Goal: Task Accomplishment & Management: Manage account settings

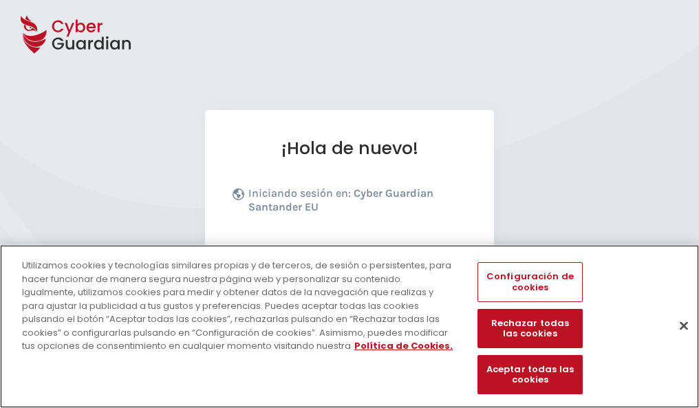
scroll to position [169, 0]
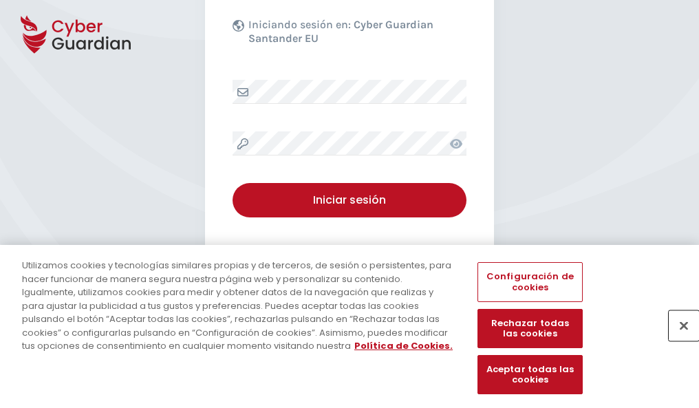
click at [677, 340] on button "Cerrar" at bounding box center [684, 325] width 30 height 30
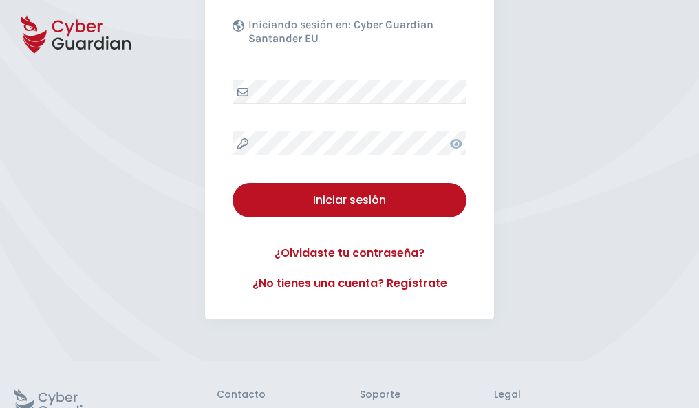
scroll to position [268, 0]
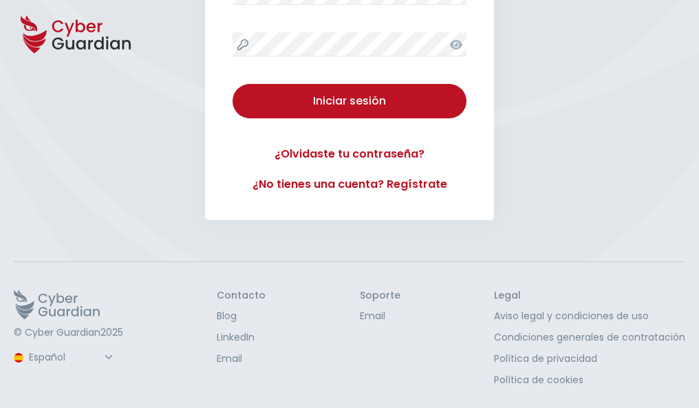
click at [233, 84] on button "Iniciar sesión" at bounding box center [350, 101] width 234 height 34
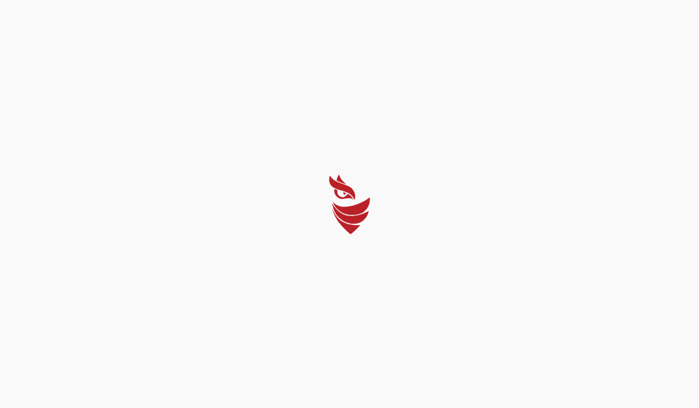
scroll to position [0, 0]
select select "English"
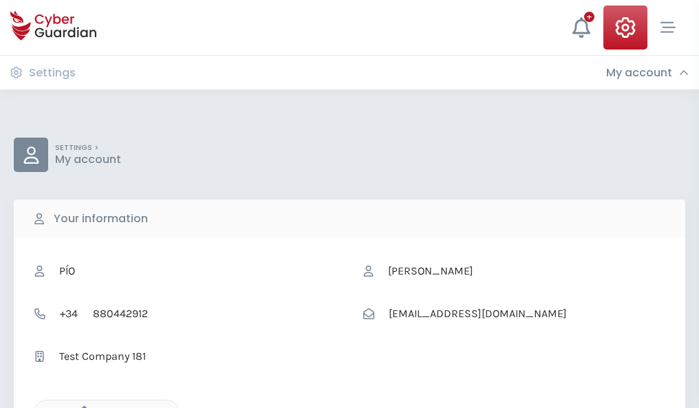
click at [81, 407] on icon "button" at bounding box center [81, 412] width 12 height 12
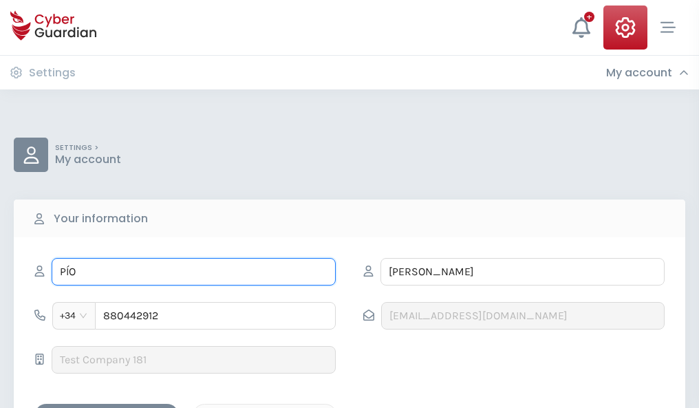
click at [193, 272] on input "PÍO" at bounding box center [194, 272] width 284 height 28
type input "P"
type input "Cándida"
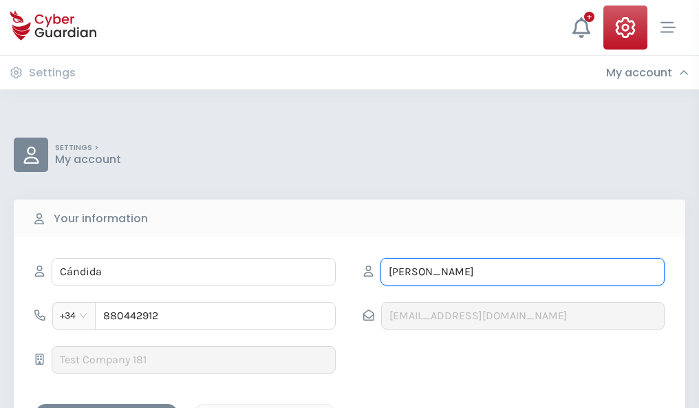
click at [522, 272] on input "NEIRA" at bounding box center [523, 272] width 284 height 28
type input "N"
type input "Benavent"
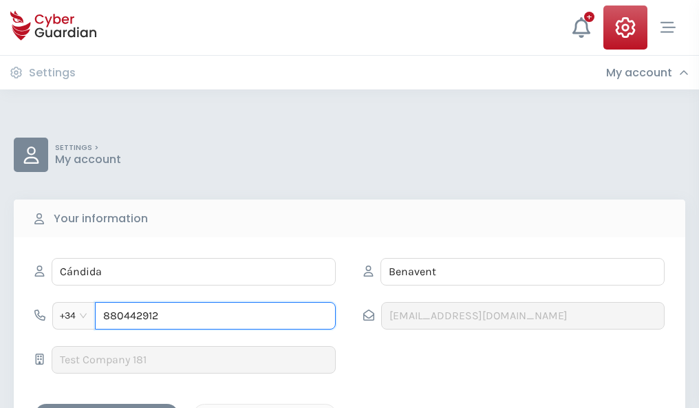
click at [215, 316] on input "880442912" at bounding box center [215, 316] width 241 height 28
type input "8"
type input "888208281"
click at [107, 407] on div "Save changes" at bounding box center [107, 415] width 124 height 17
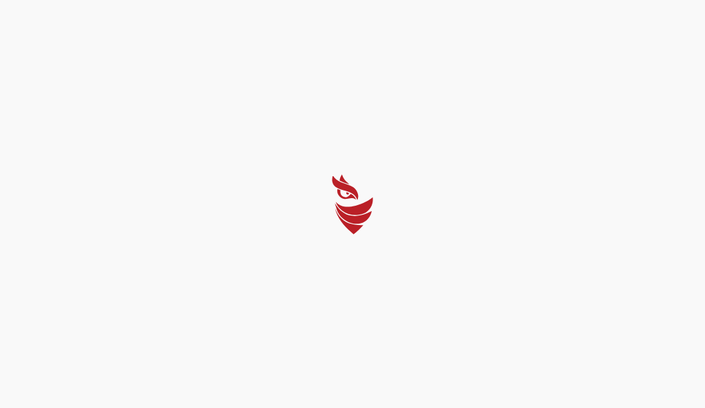
select select "English"
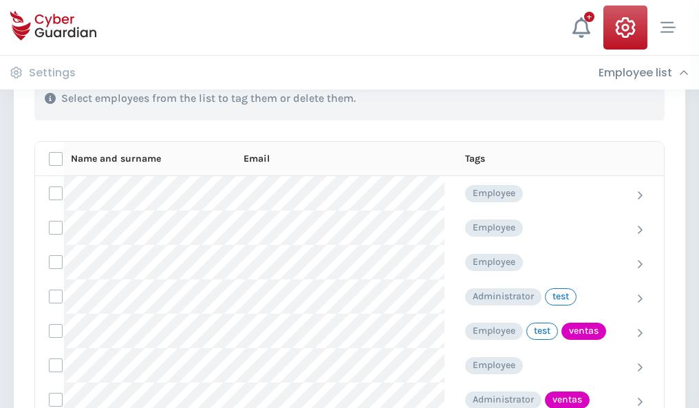
scroll to position [624, 0]
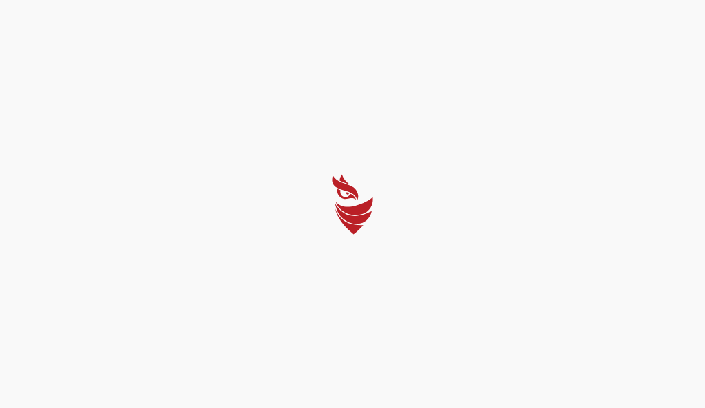
select select "English"
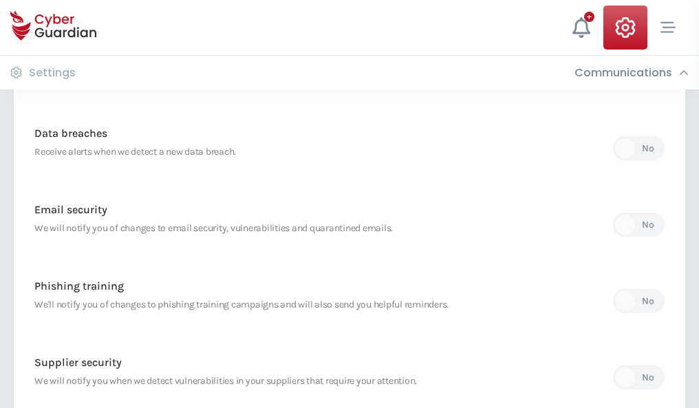
scroll to position [725, 0]
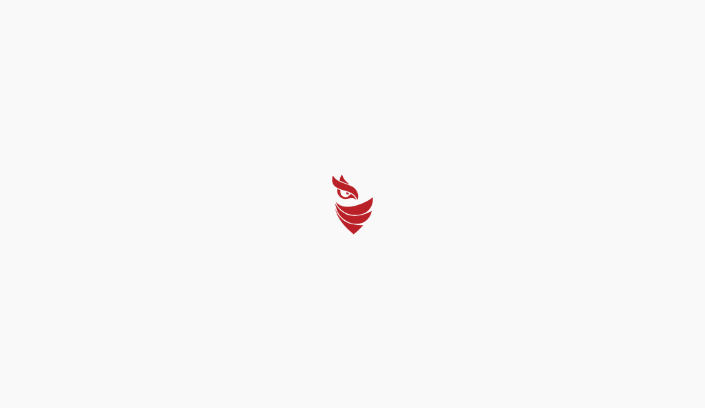
select select "English"
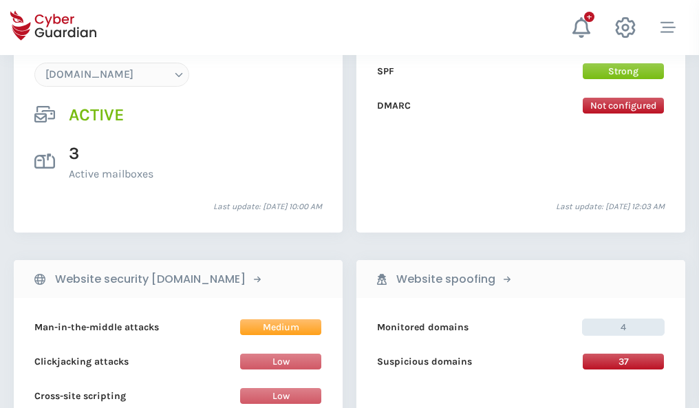
scroll to position [1466, 0]
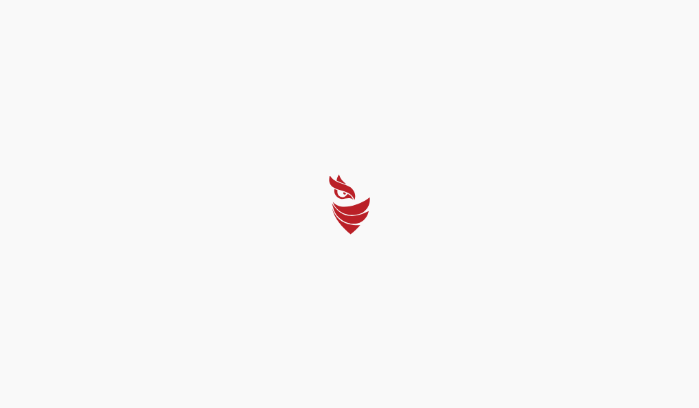
select select "English"
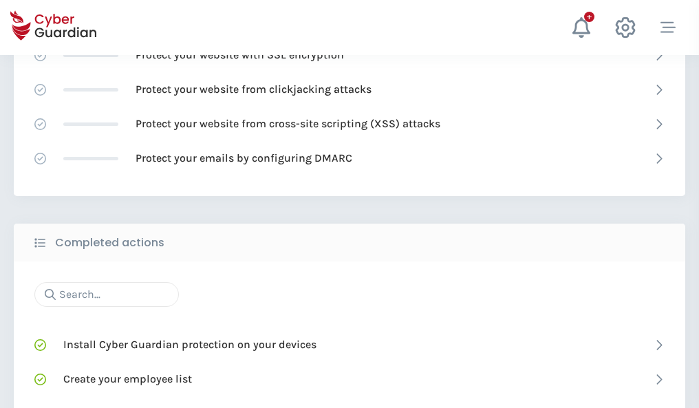
scroll to position [917, 0]
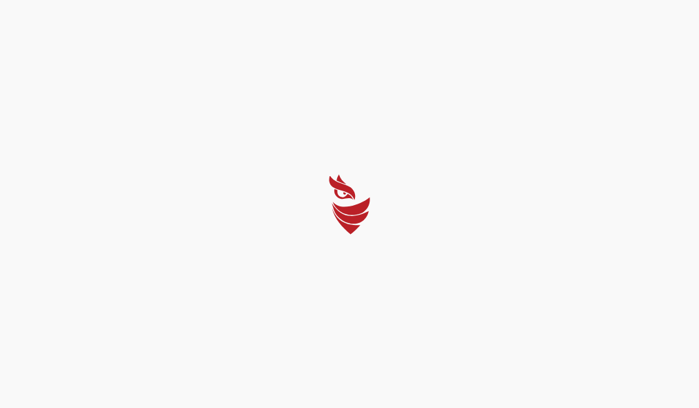
select select "English"
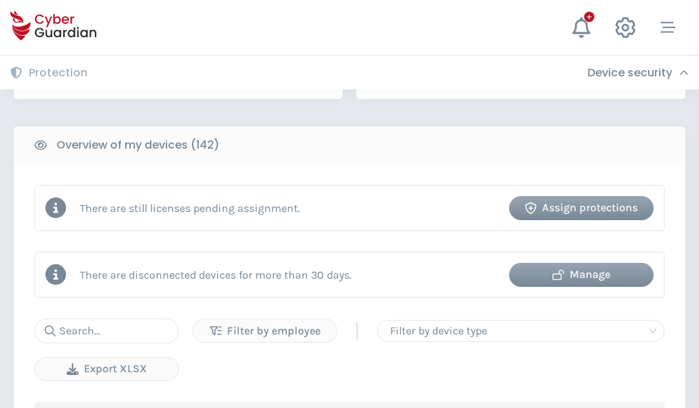
scroll to position [1334, 0]
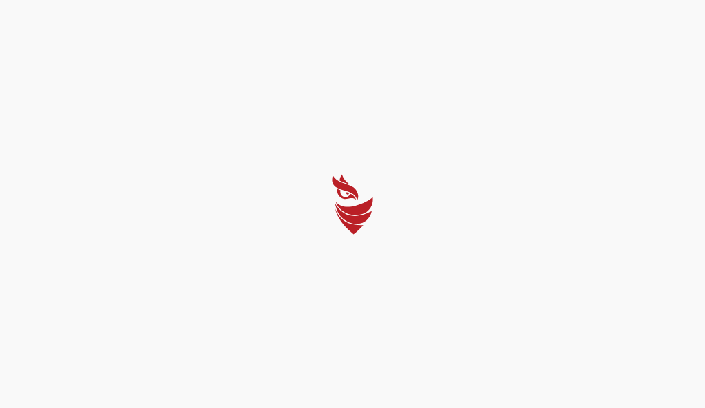
select select "English"
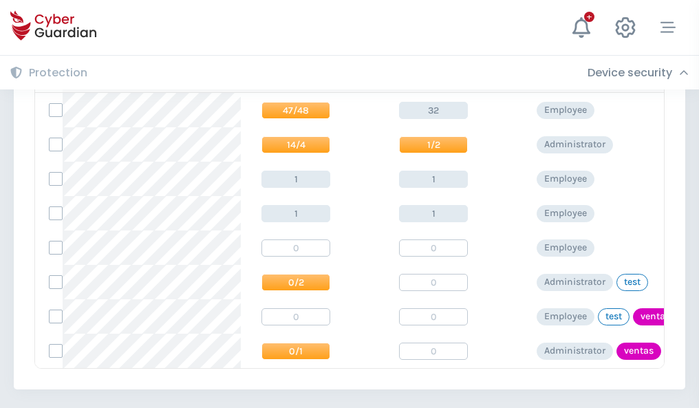
scroll to position [639, 0]
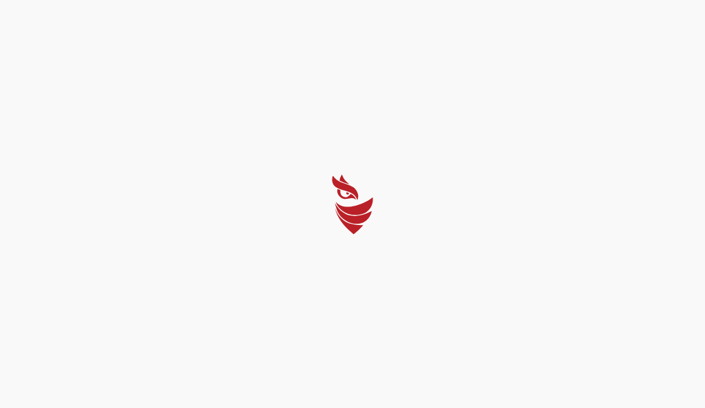
select select "English"
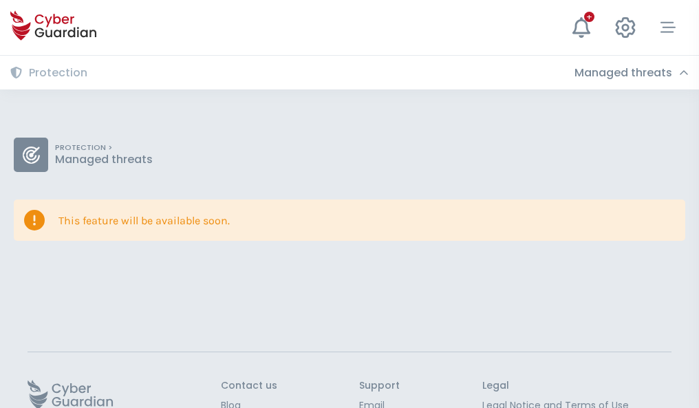
scroll to position [89, 0]
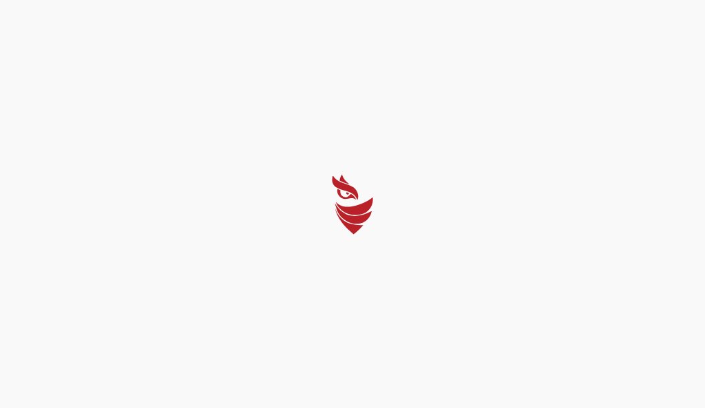
select select "English"
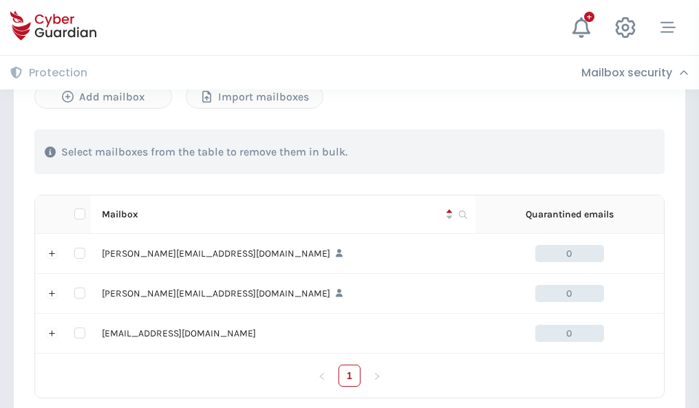
scroll to position [638, 0]
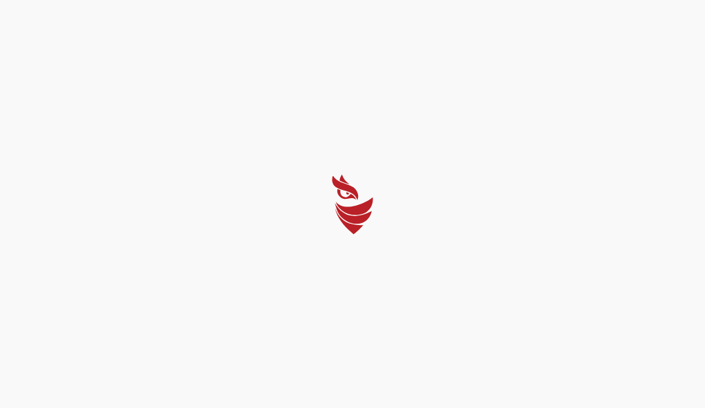
select select "English"
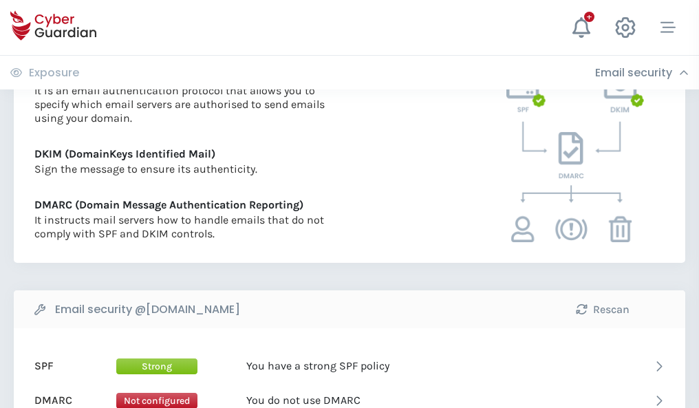
scroll to position [743, 0]
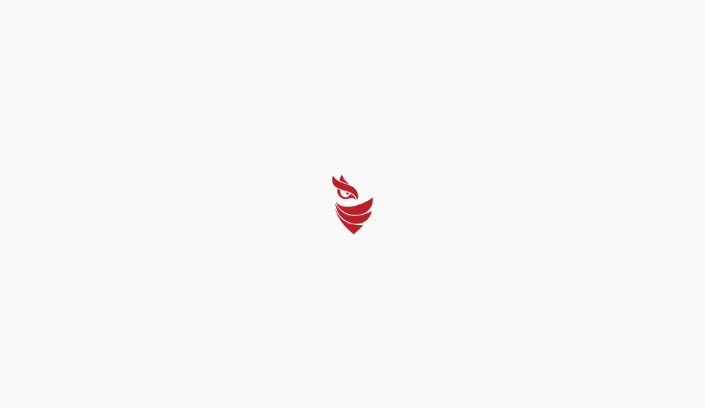
select select "English"
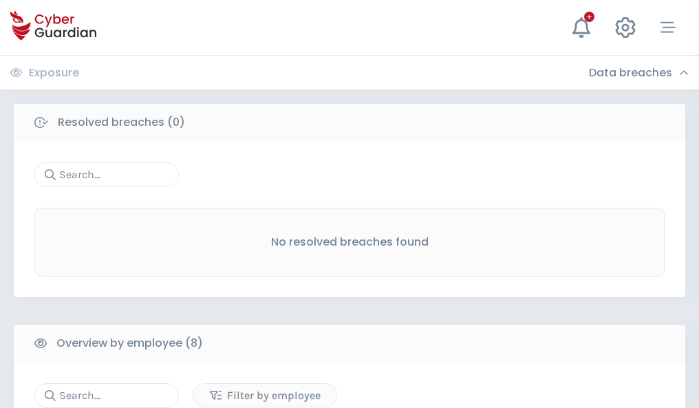
scroll to position [1173, 0]
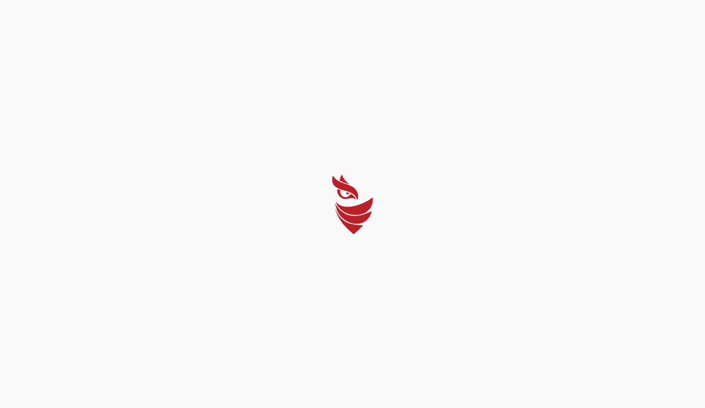
select select "English"
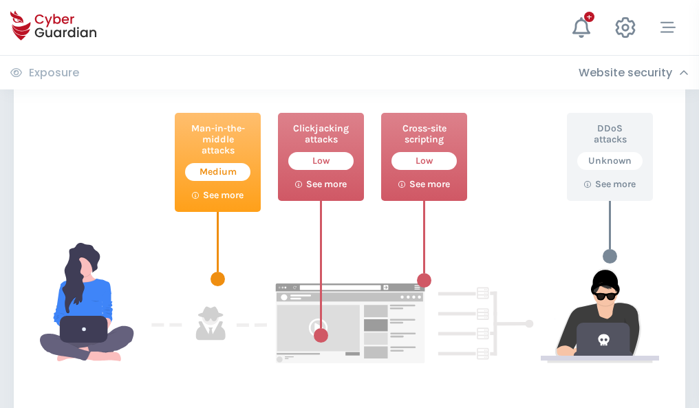
scroll to position [750, 0]
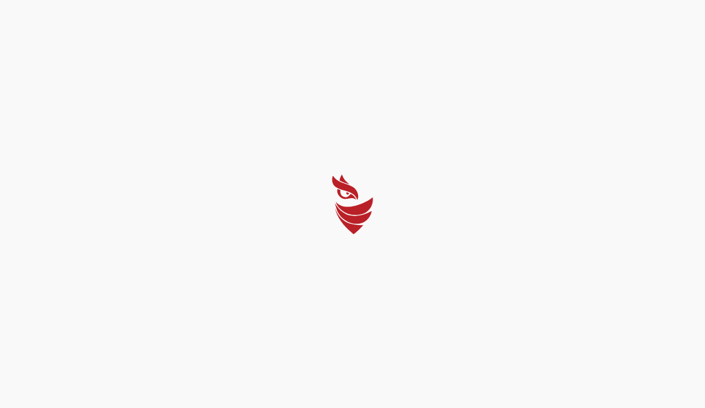
select select "English"
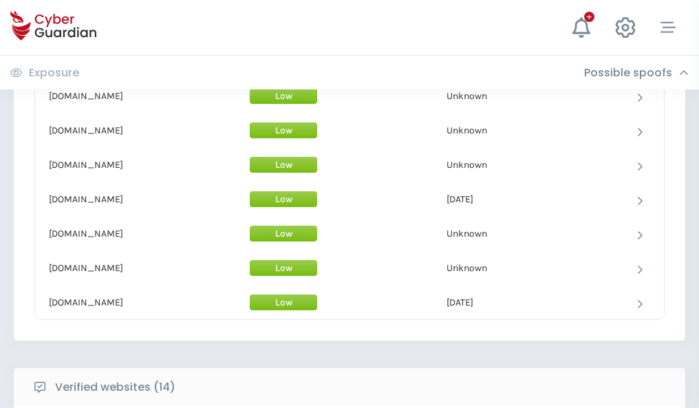
scroll to position [1342, 0]
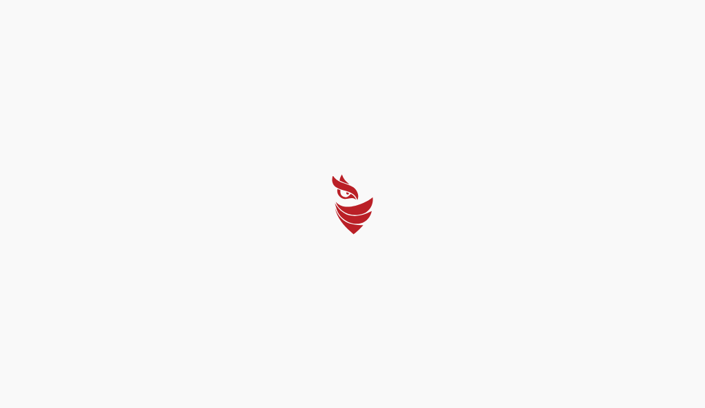
select select "English"
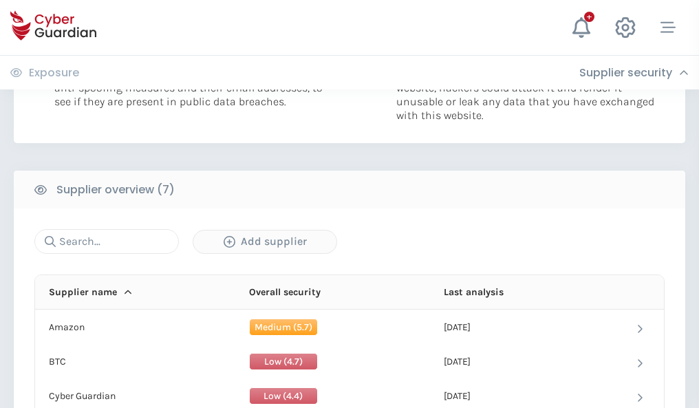
scroll to position [891, 0]
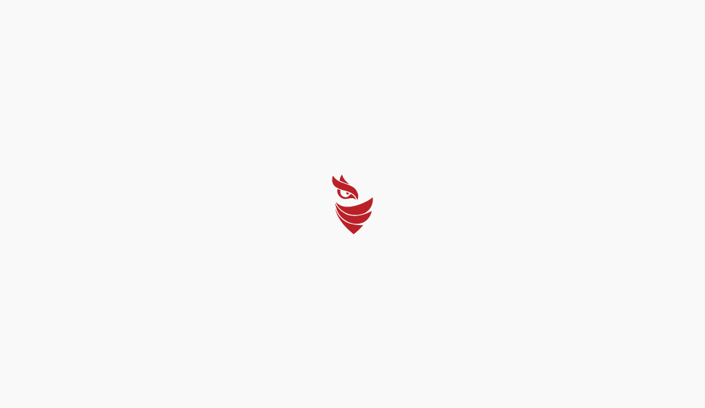
select select "English"
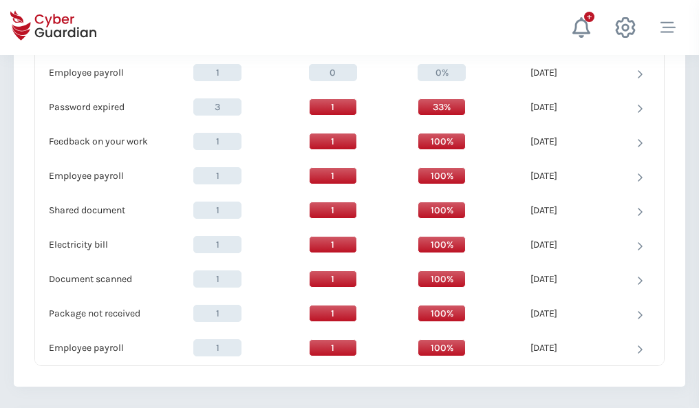
scroll to position [1410, 0]
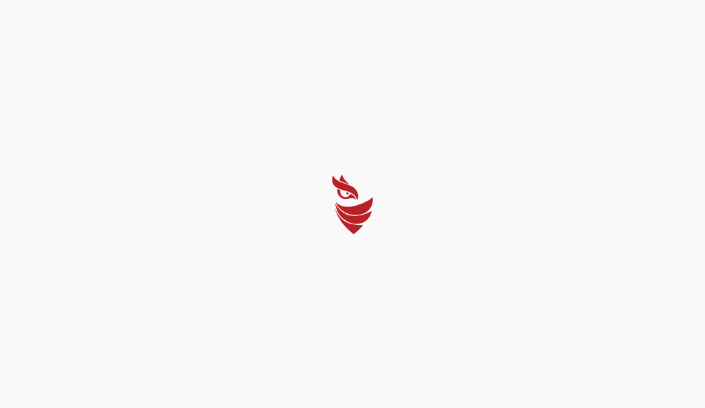
select select "English"
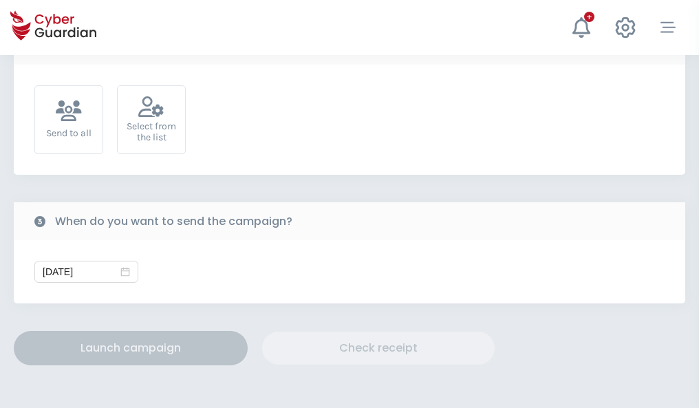
scroll to position [504, 0]
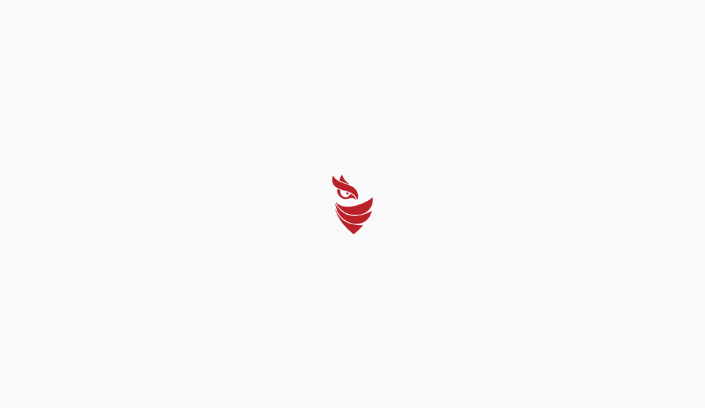
select select "English"
